Goal: Information Seeking & Learning: Learn about a topic

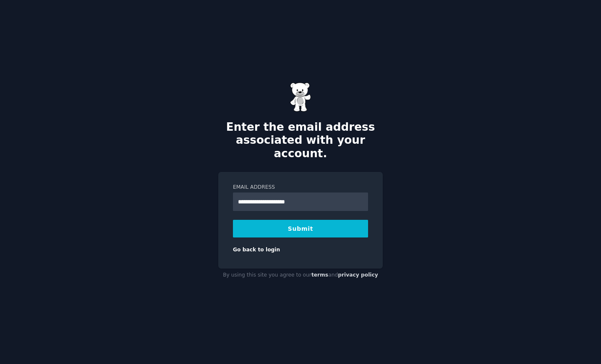
click at [277, 227] on button "Submit" at bounding box center [300, 229] width 135 height 18
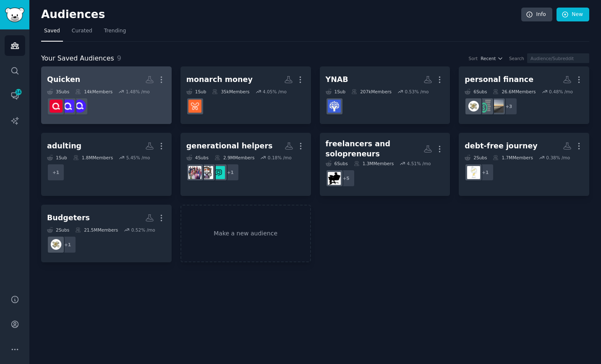
click at [129, 112] on dd at bounding box center [106, 106] width 119 height 24
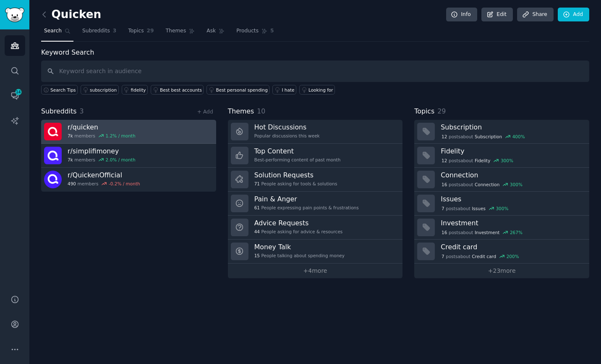
click at [86, 133] on div "7k members 1.2 % / month" at bounding box center [102, 136] width 68 height 6
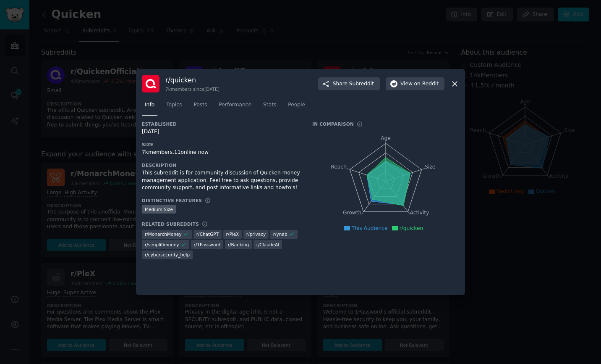
click at [146, 154] on div "7k members, 11 online now" at bounding box center [221, 153] width 159 height 8
click at [300, 103] on span "People" at bounding box center [296, 105] width 17 height 8
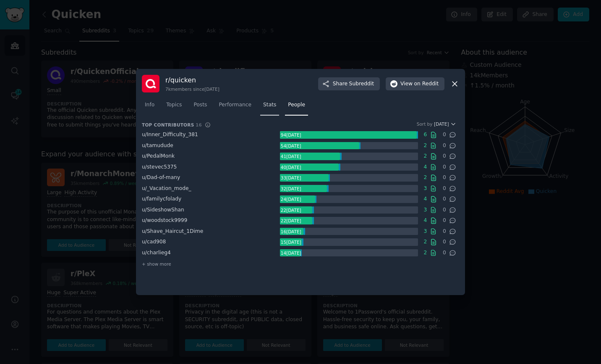
click at [269, 104] on span "Stats" at bounding box center [269, 105] width 13 height 8
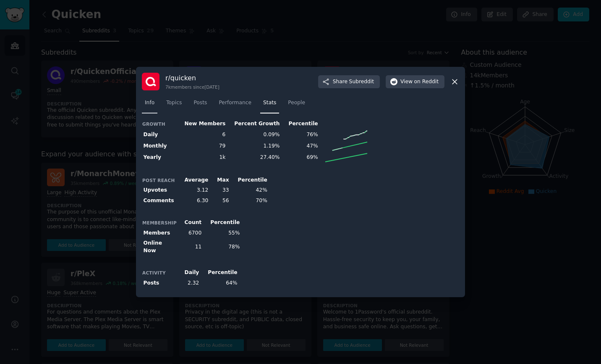
click at [154, 107] on span "Info" at bounding box center [150, 103] width 10 height 8
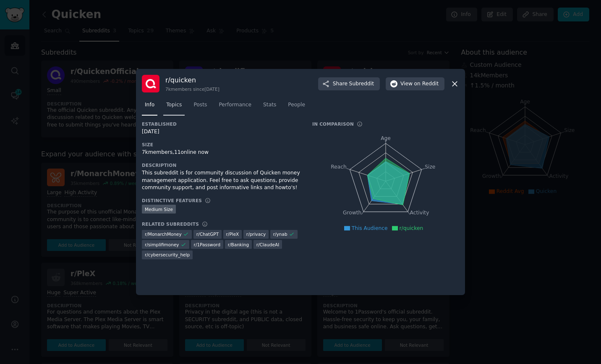
click at [171, 107] on span "Topics" at bounding box center [174, 105] width 16 height 8
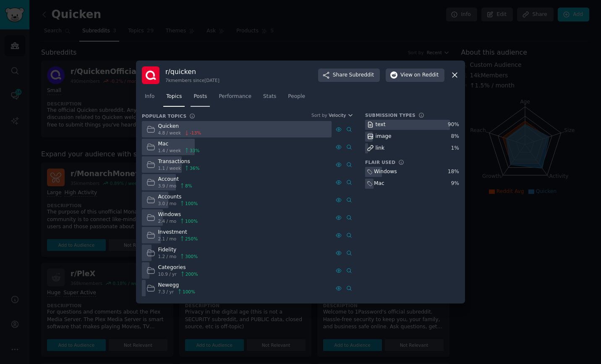
click at [202, 95] on span "Posts" at bounding box center [200, 97] width 13 height 8
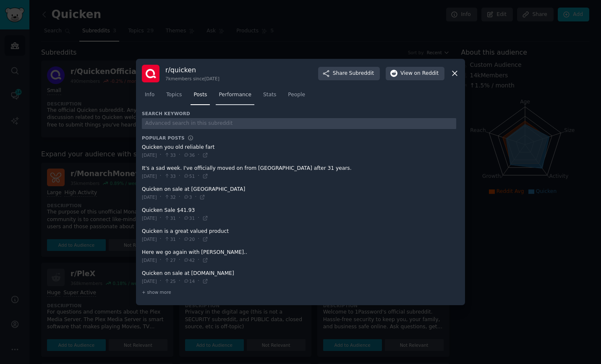
click at [232, 92] on span "Performance" at bounding box center [235, 95] width 33 height 8
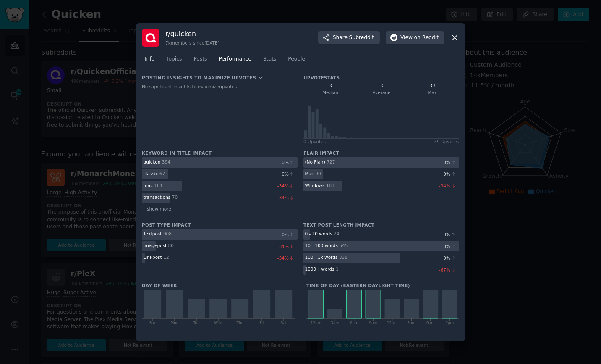
click at [155, 58] on link "Info" at bounding box center [150, 60] width 16 height 17
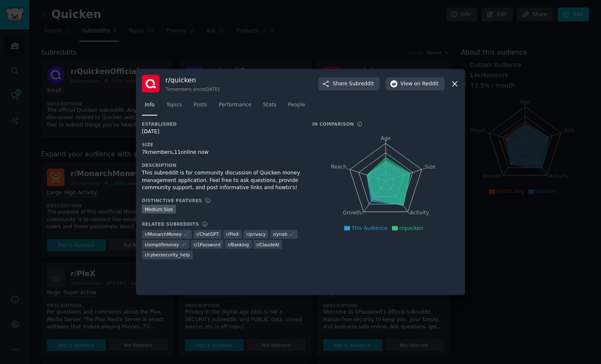
click at [454, 84] on icon at bounding box center [454, 83] width 5 height 5
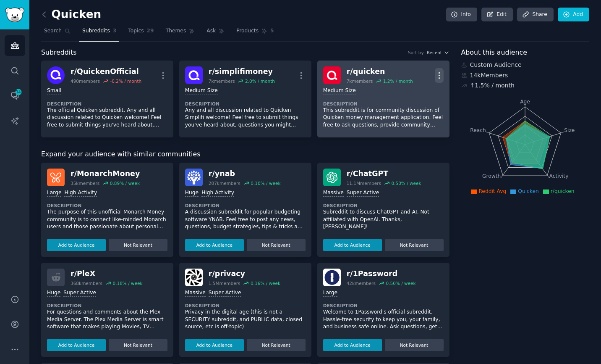
click at [439, 76] on icon "button" at bounding box center [439, 75] width 9 height 9
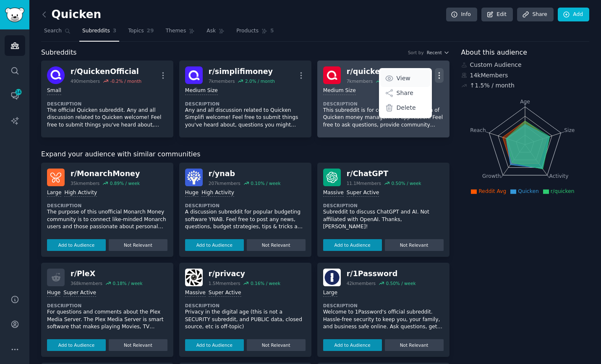
click at [402, 78] on p "View" at bounding box center [404, 78] width 14 height 9
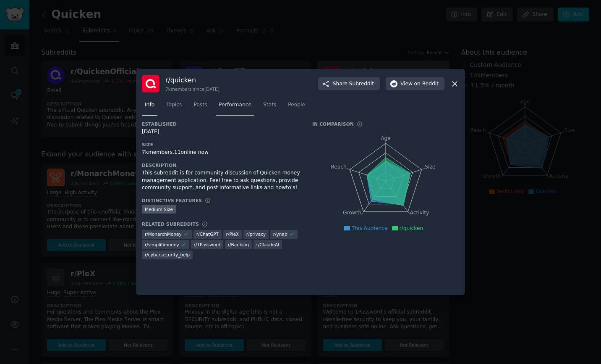
click at [228, 103] on span "Performance" at bounding box center [235, 105] width 33 height 8
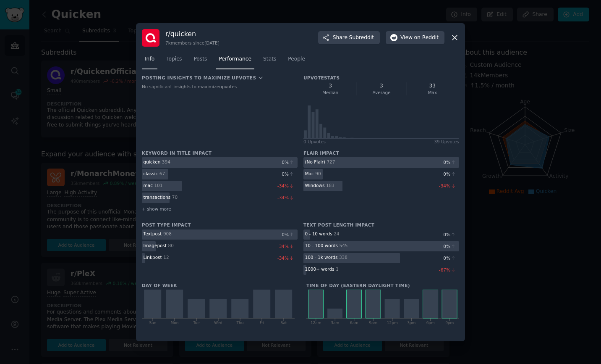
click at [149, 60] on span "Info" at bounding box center [150, 59] width 10 height 8
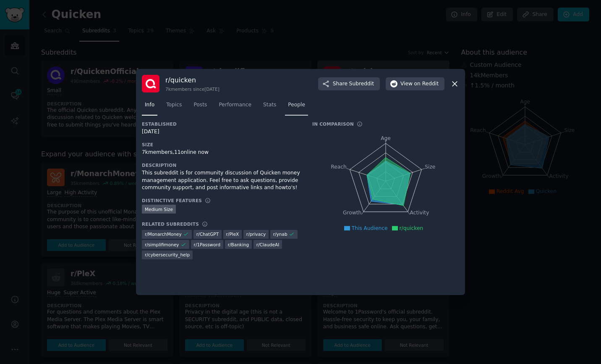
click at [298, 107] on span "People" at bounding box center [296, 105] width 17 height 8
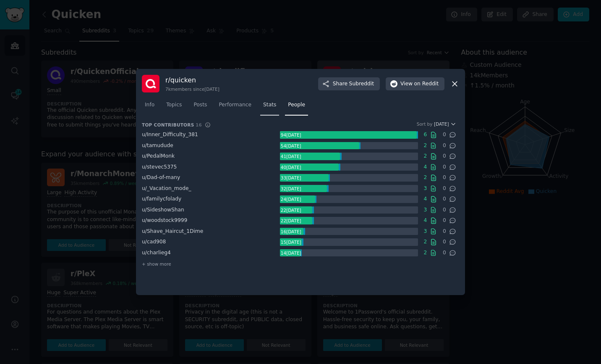
click at [264, 104] on span "Stats" at bounding box center [269, 105] width 13 height 8
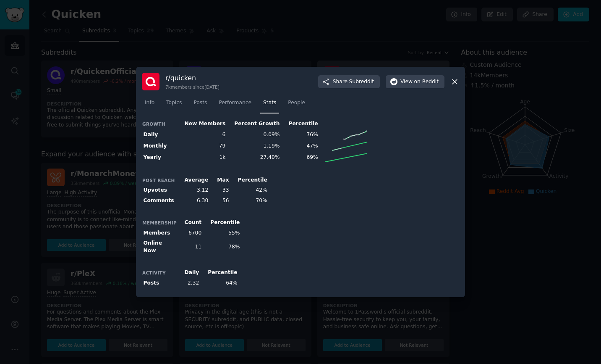
click at [194, 234] on td "6700" at bounding box center [190, 233] width 26 height 10
